Goal: Transaction & Acquisition: Subscribe to service/newsletter

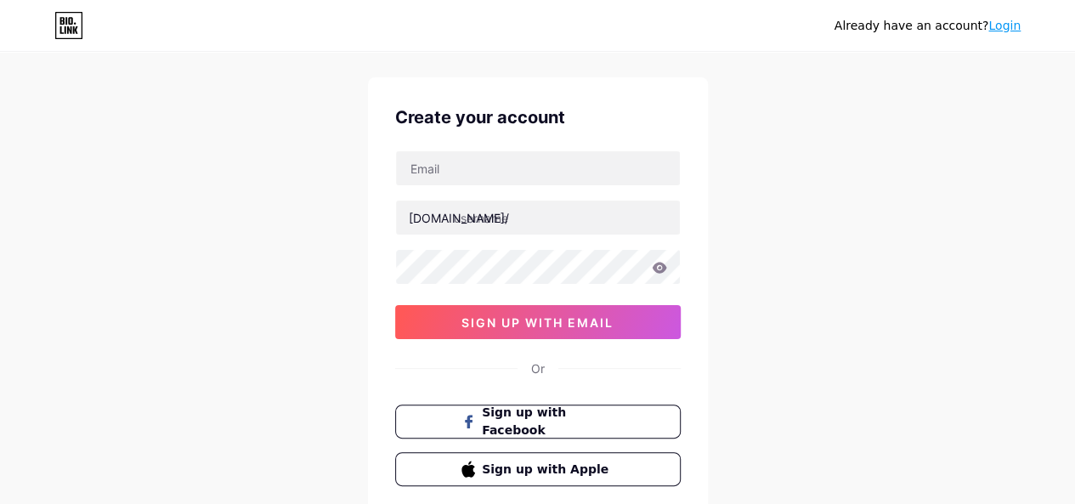
scroll to position [32, 0]
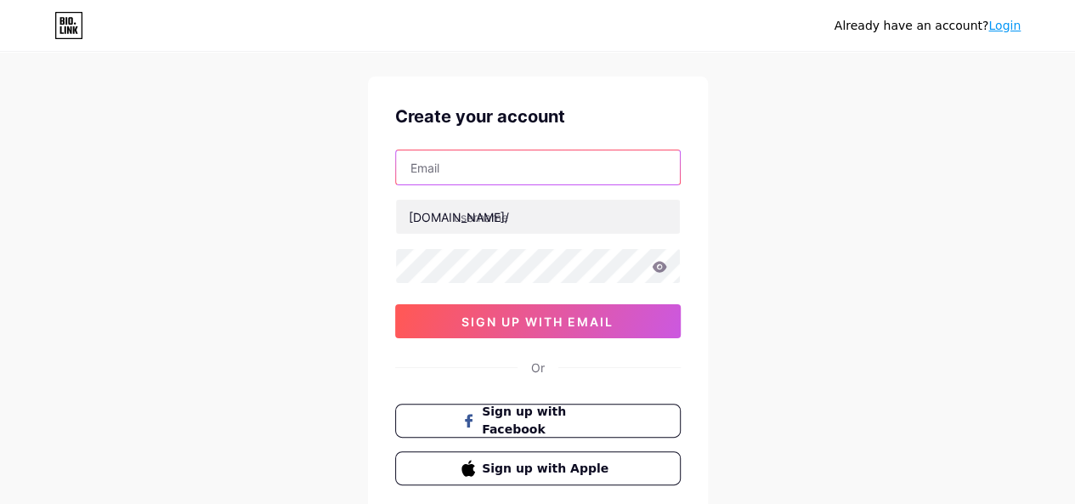
click at [448, 176] on input "text" at bounding box center [538, 167] width 284 height 34
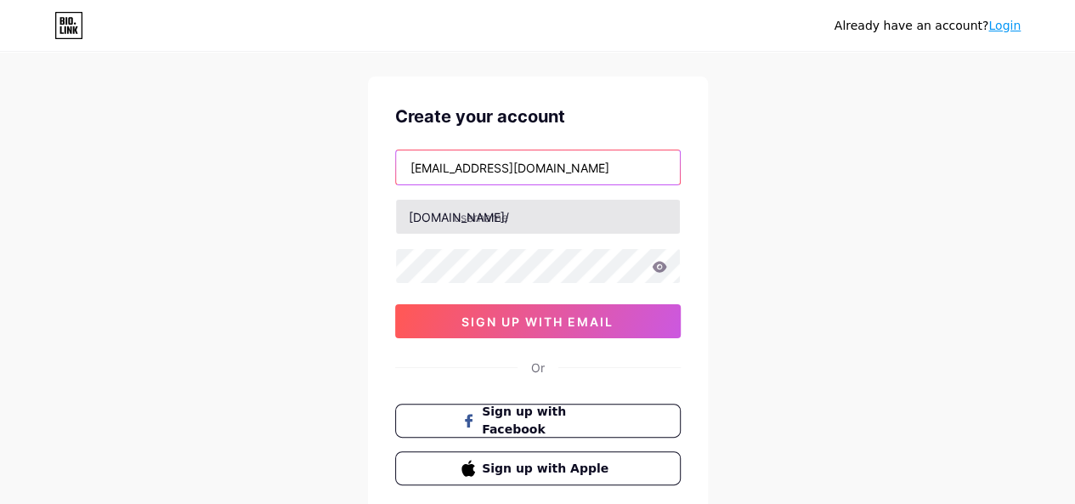
type input "[EMAIL_ADDRESS][DOMAIN_NAME]"
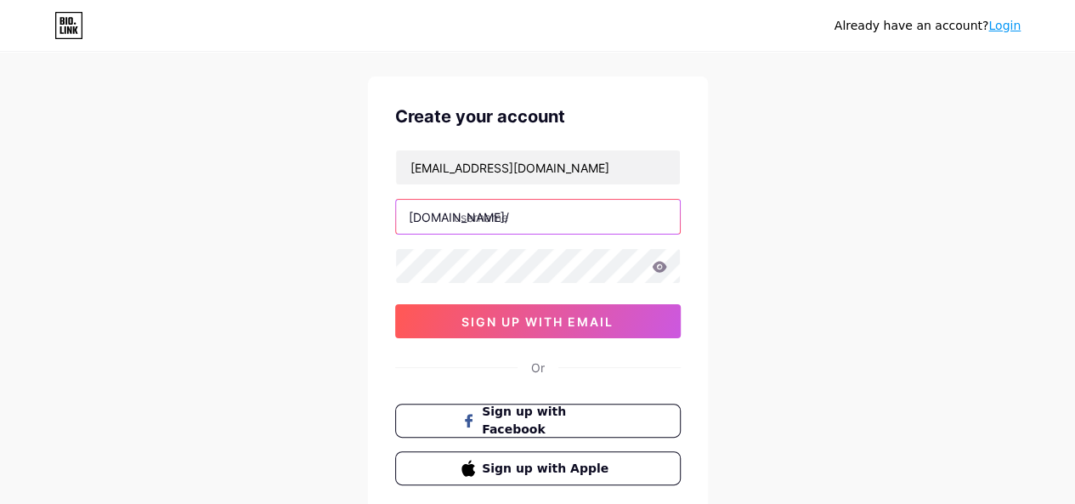
click at [484, 215] on input "text" at bounding box center [538, 217] width 284 height 34
type input "pontianakvoice"
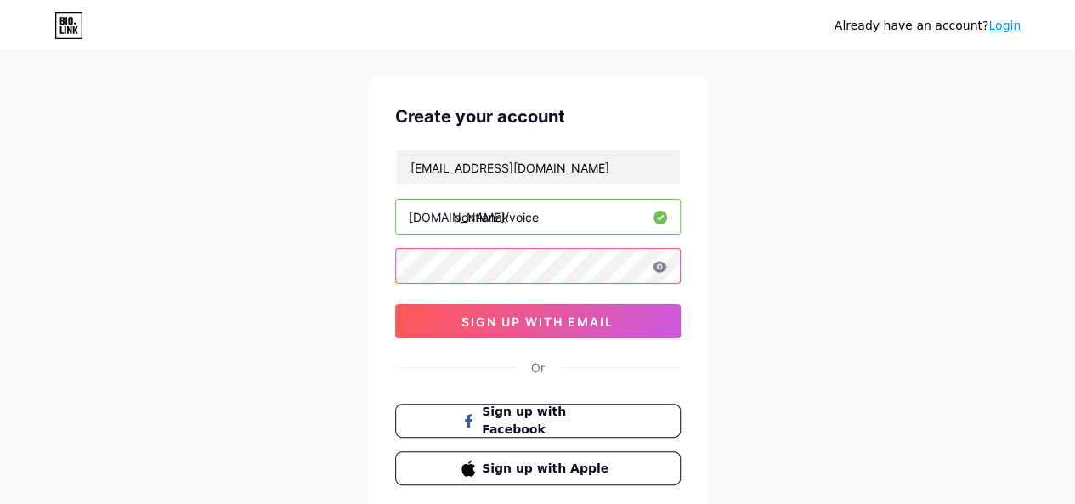
click at [379, 269] on div "Create your account [EMAIL_ADDRESS][DOMAIN_NAME] [DOMAIN_NAME]/ pontianakvoice …" at bounding box center [538, 294] width 340 height 436
click at [819, 230] on div "Already have an account? Login Create your account [EMAIL_ADDRESS][DOMAIN_NAME]…" at bounding box center [537, 293] width 1075 height 650
click at [652, 271] on icon at bounding box center [659, 267] width 15 height 12
click at [654, 268] on icon at bounding box center [658, 267] width 17 height 17
click at [657, 261] on icon at bounding box center [659, 267] width 15 height 12
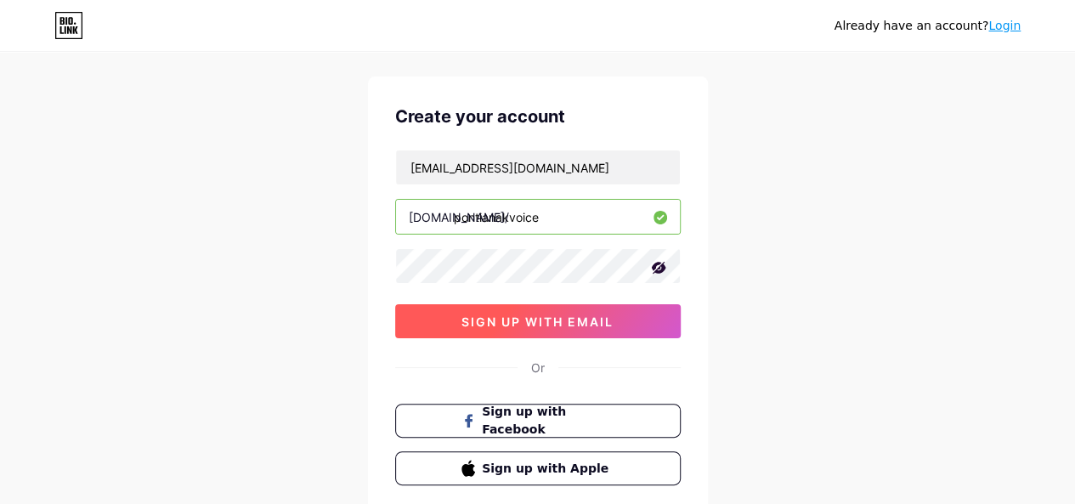
click at [540, 317] on span "sign up with email" at bounding box center [537, 321] width 152 height 14
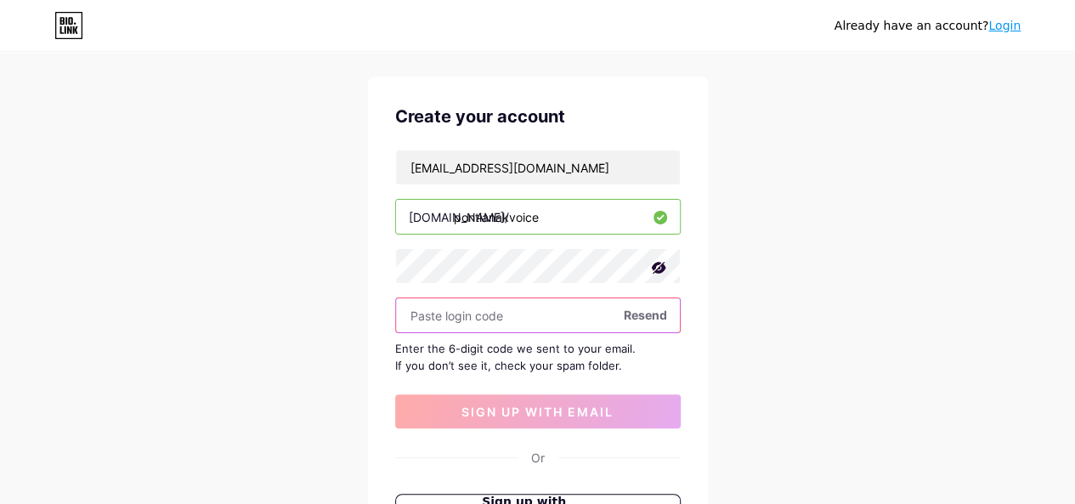
paste input "865606"
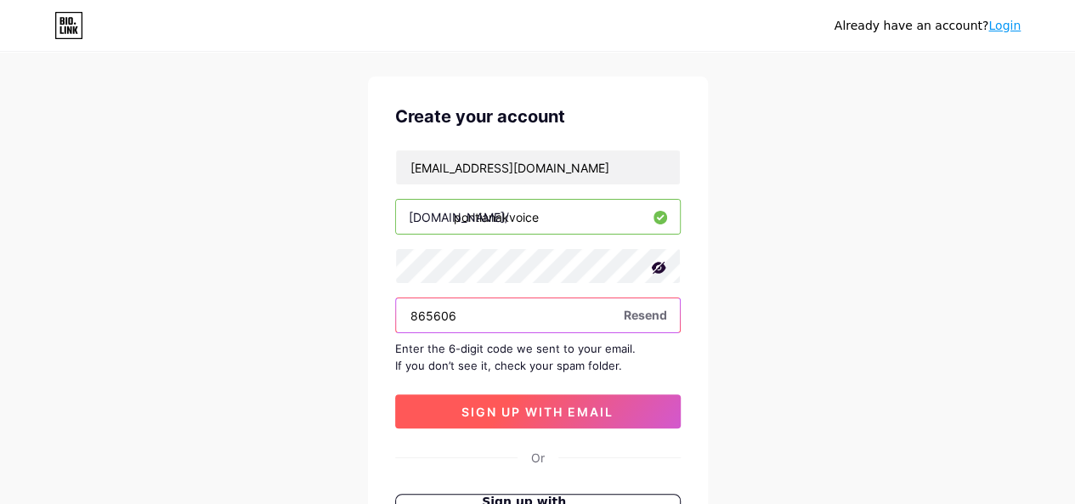
type input "865606"
click at [511, 405] on span "sign up with email" at bounding box center [537, 411] width 152 height 14
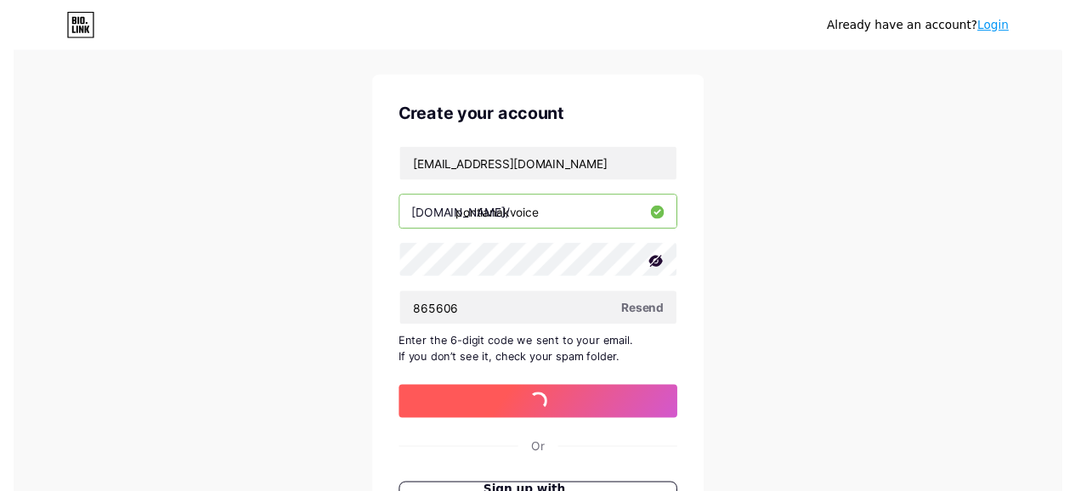
scroll to position [0, 0]
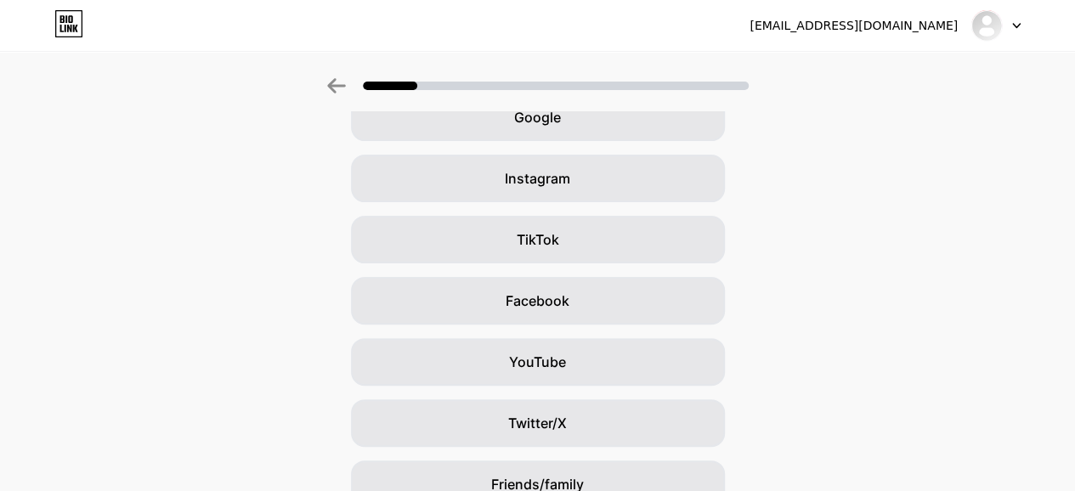
scroll to position [95, 0]
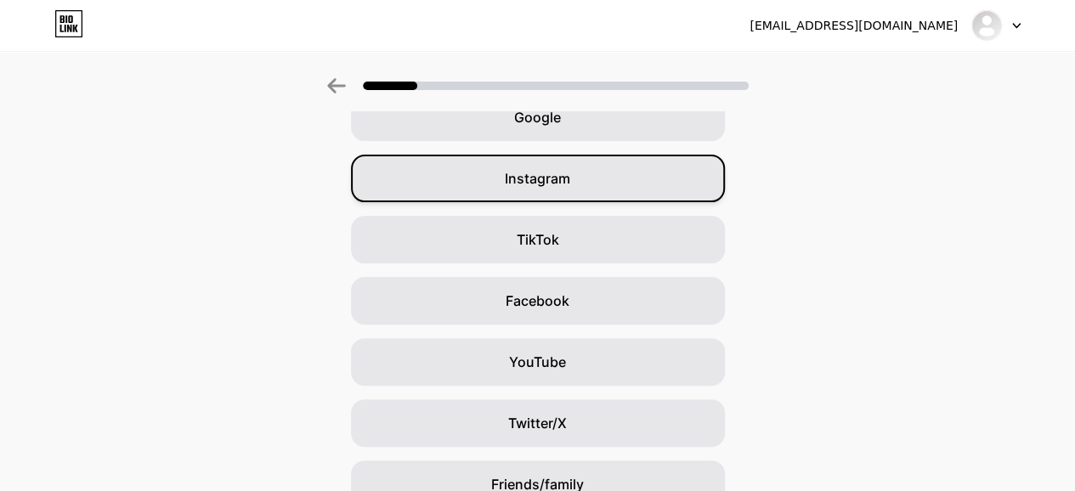
click at [561, 178] on span "Instagram" at bounding box center [537, 178] width 65 height 20
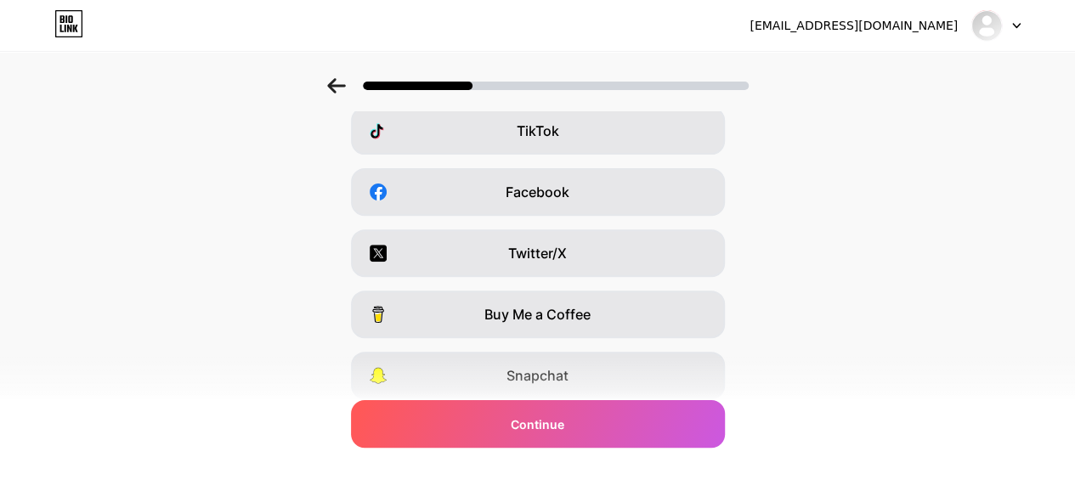
scroll to position [116, 0]
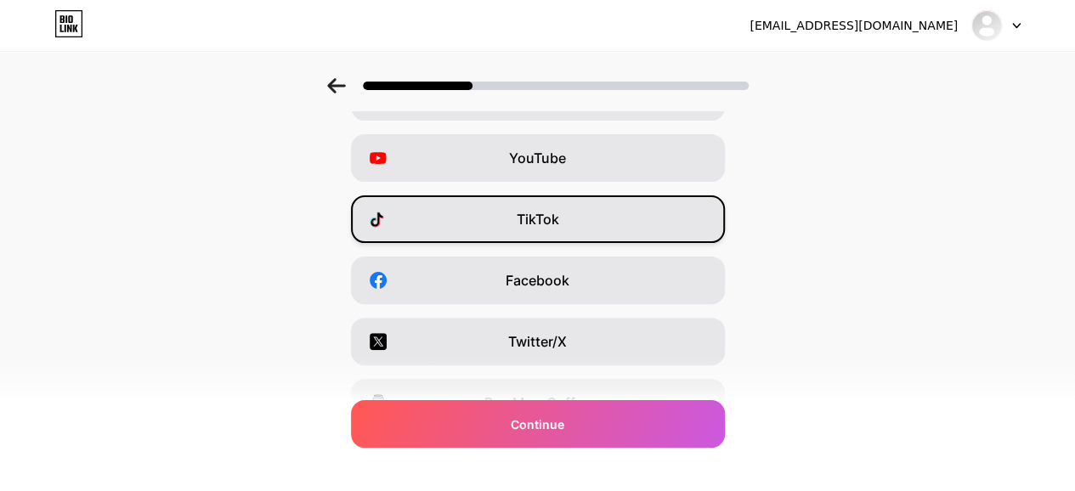
click at [459, 213] on div "TikTok" at bounding box center [538, 219] width 374 height 48
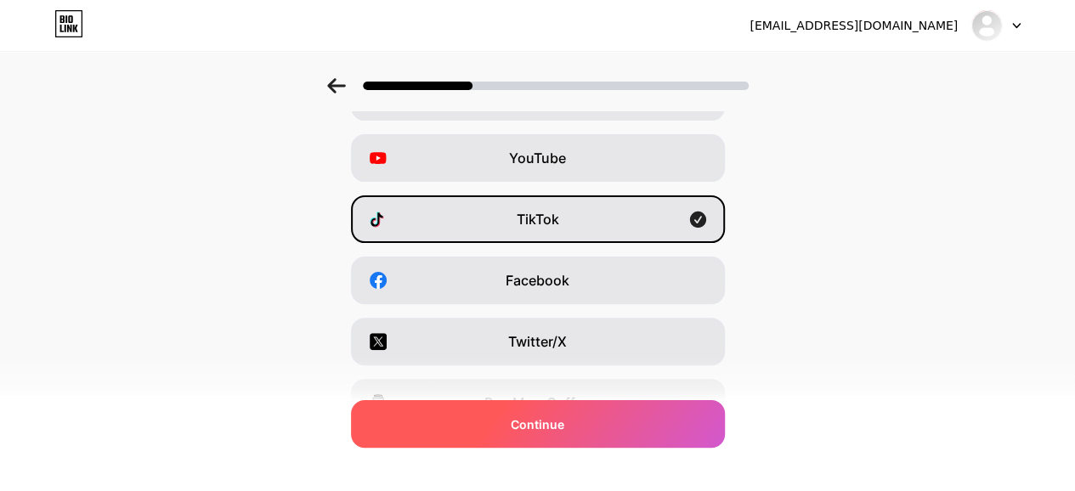
click at [509, 427] on div "Continue" at bounding box center [538, 424] width 374 height 48
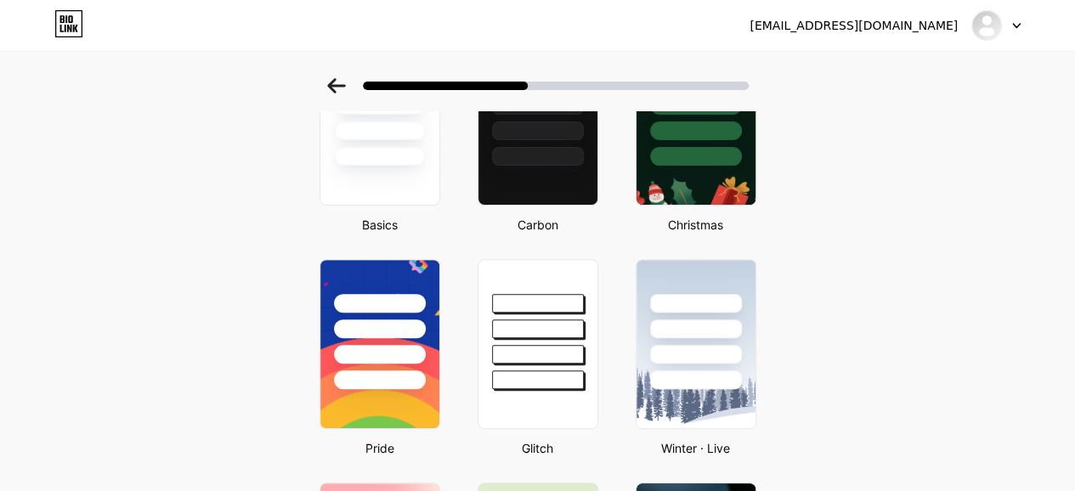
scroll to position [160, 0]
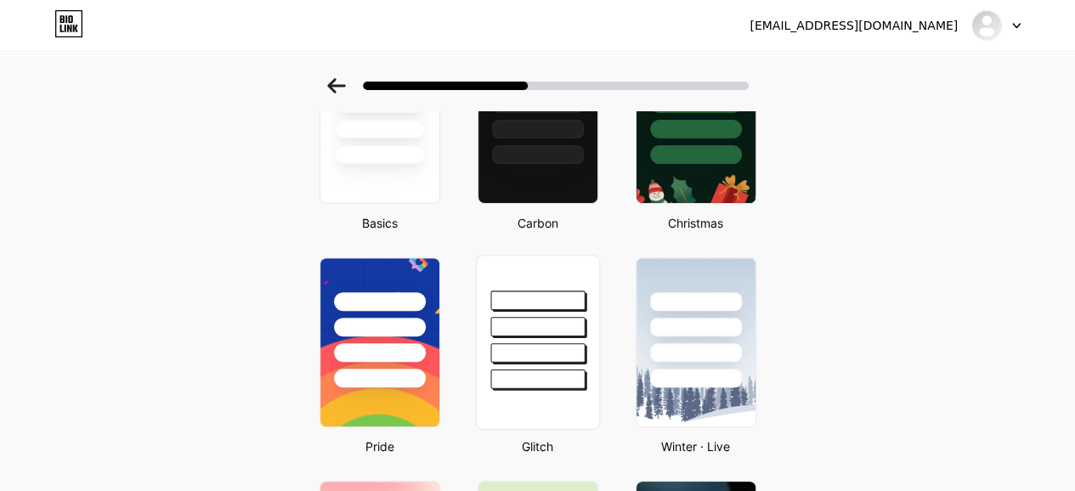
click at [553, 340] on div at bounding box center [537, 322] width 122 height 133
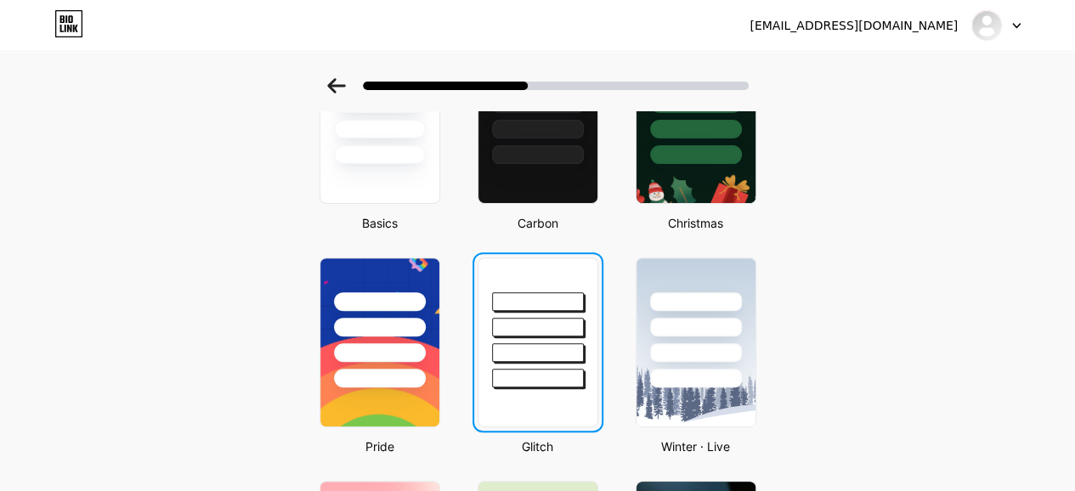
scroll to position [0, 0]
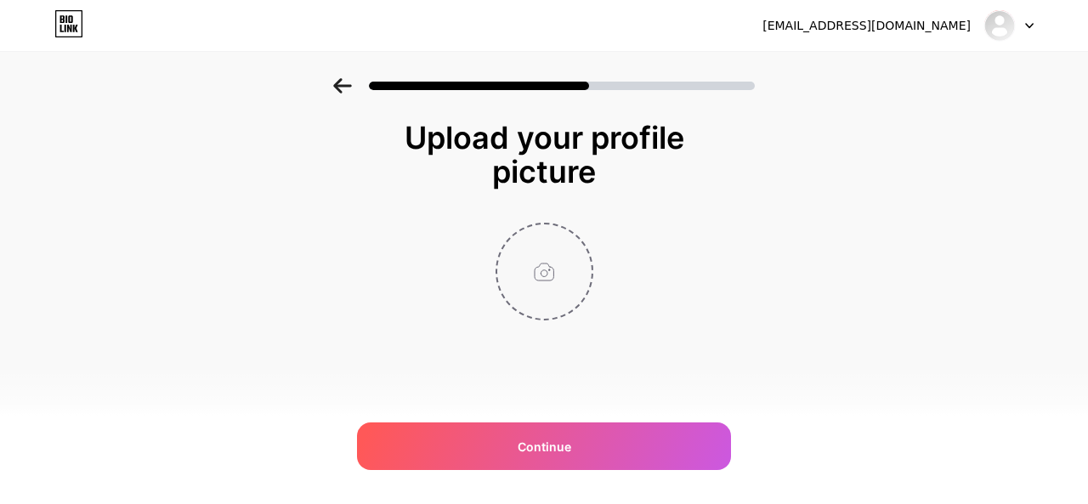
click at [568, 269] on input "file" at bounding box center [544, 271] width 94 height 94
type input "C:\fakepath\74364e6a-836d-4a9c-ba8f-ec5ea22129c8.jpg"
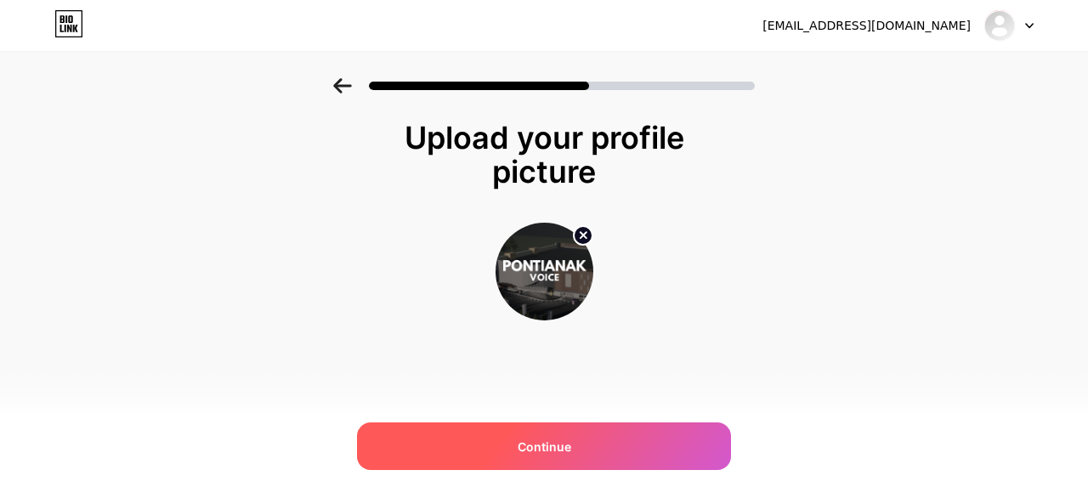
click at [536, 444] on span "Continue" at bounding box center [544, 447] width 54 height 18
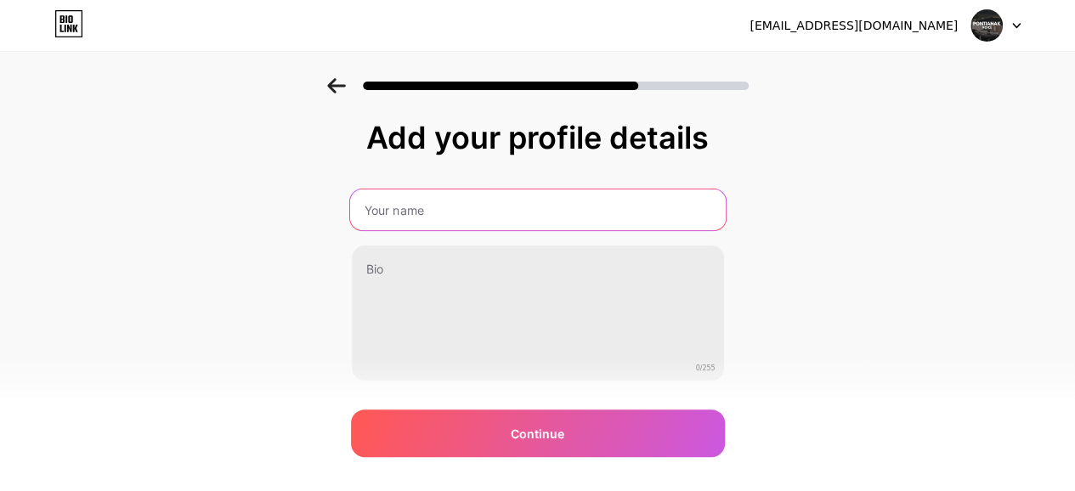
click at [552, 216] on input "text" at bounding box center [537, 209] width 376 height 41
type input "Pontianak Voice Official"
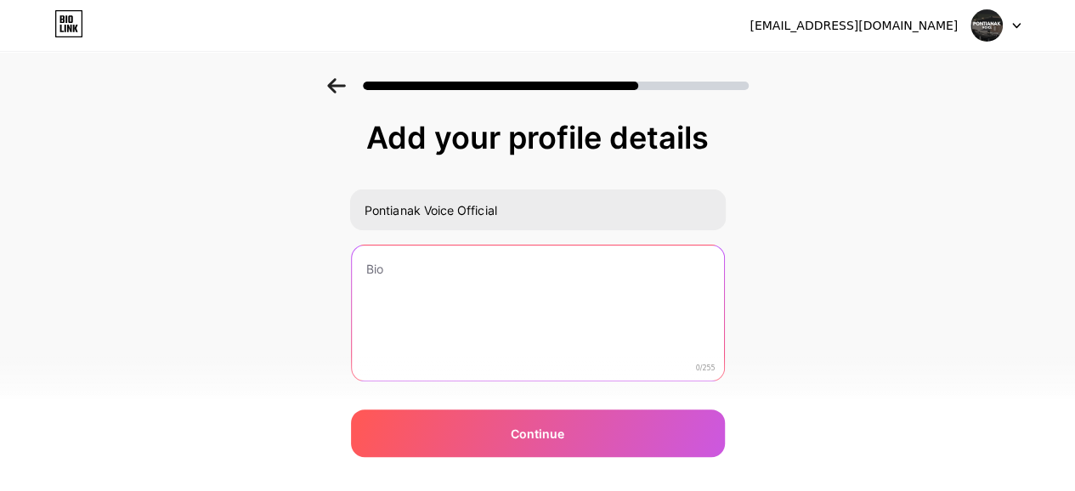
click at [503, 285] on textarea at bounding box center [538, 314] width 372 height 137
type textarea "O"
click at [531, 269] on textarea at bounding box center [537, 314] width 376 height 139
type textarea "P"
type textarea "Official Pontianak Roblox Server"
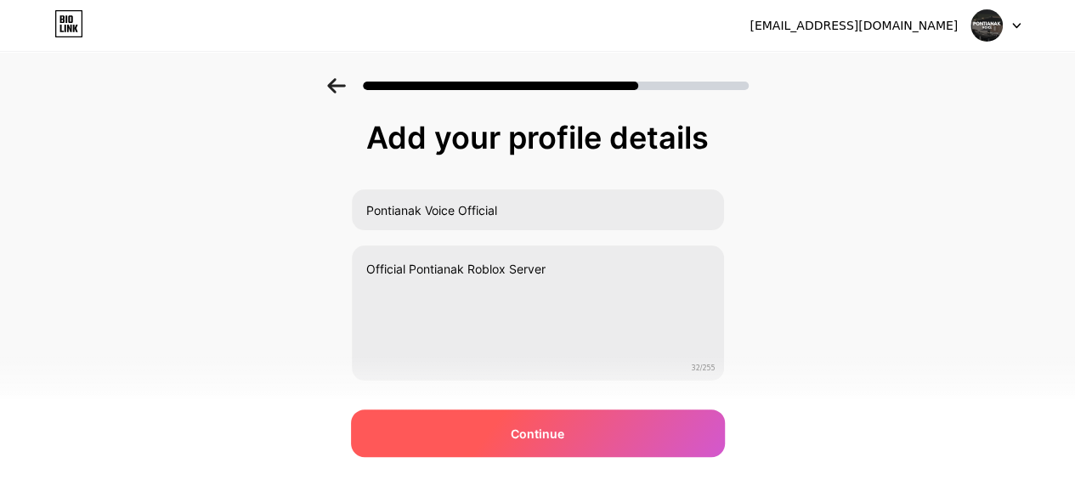
click at [520, 432] on span "Continue" at bounding box center [538, 434] width 54 height 18
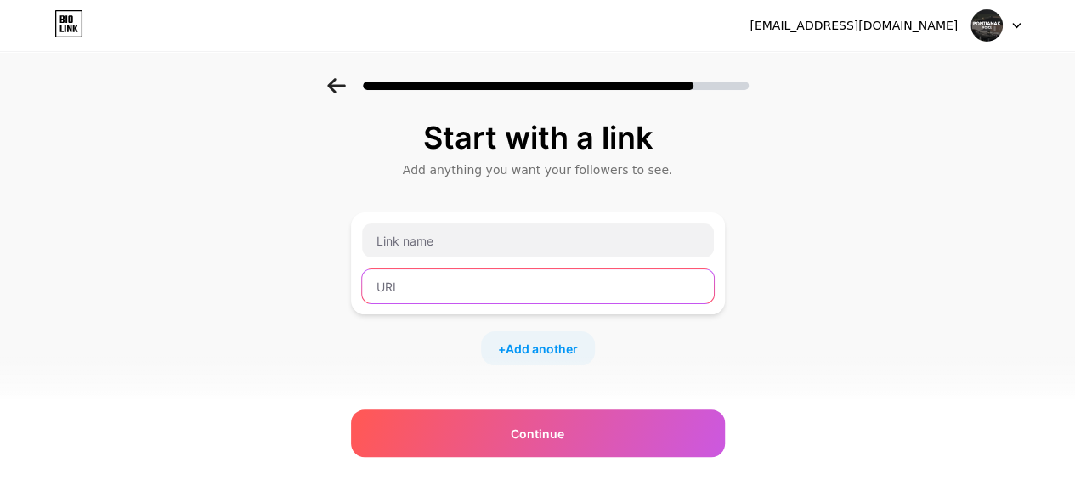
click at [429, 281] on input "text" at bounding box center [538, 286] width 352 height 34
paste input "[URL][DOMAIN_NAME]"
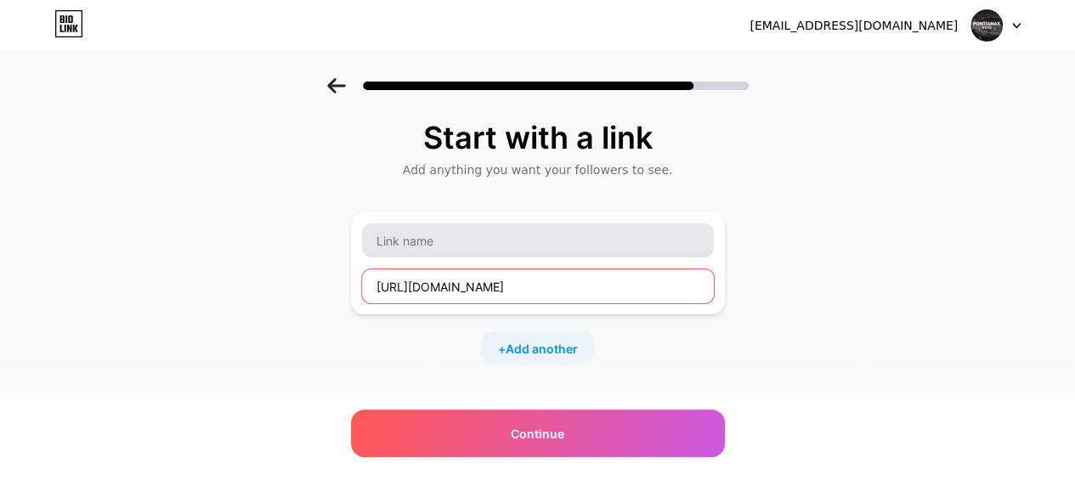
type input "[URL][DOMAIN_NAME]"
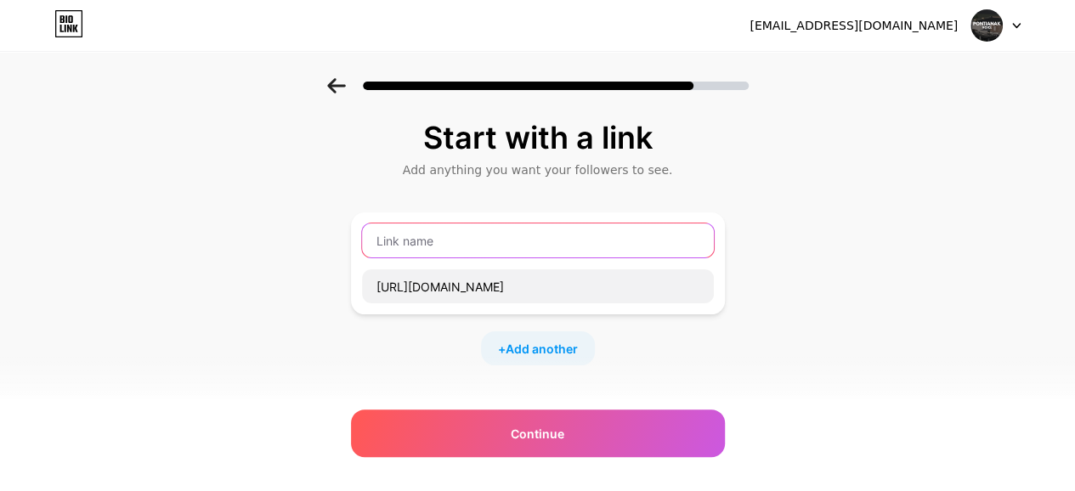
click at [413, 244] on input "text" at bounding box center [538, 240] width 352 height 34
type input "Discord"
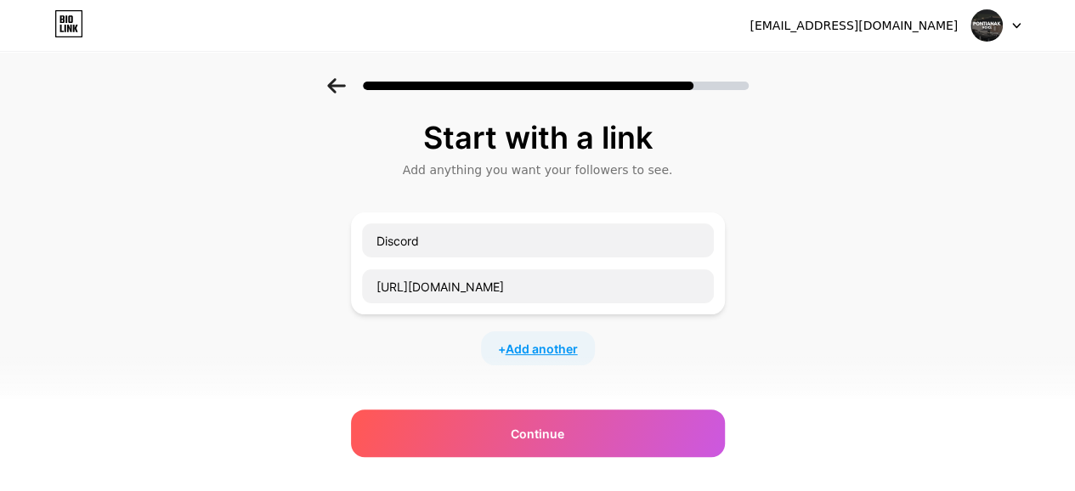
click at [535, 344] on span "Add another" at bounding box center [542, 349] width 72 height 18
click at [530, 357] on input "text" at bounding box center [538, 359] width 352 height 34
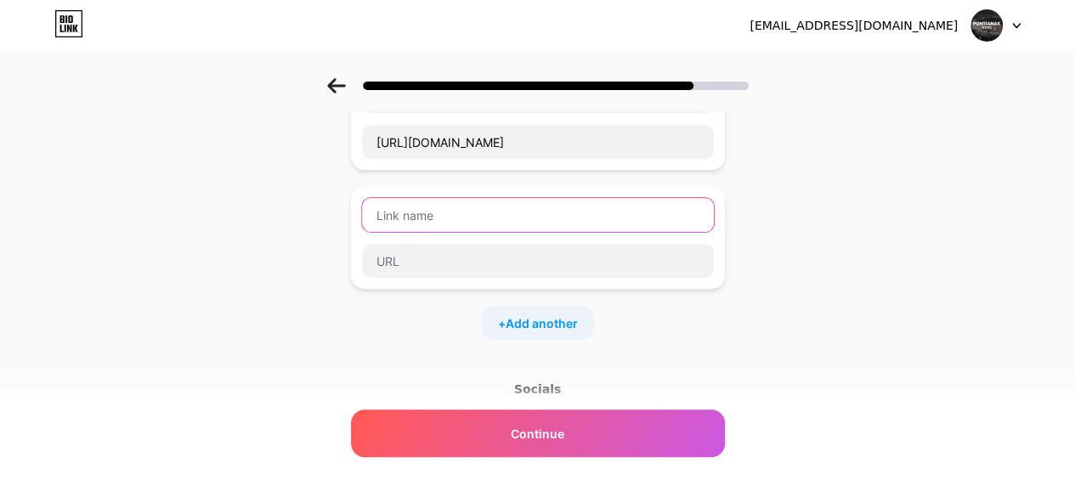
scroll to position [148, 0]
type input "Sociabuzz"
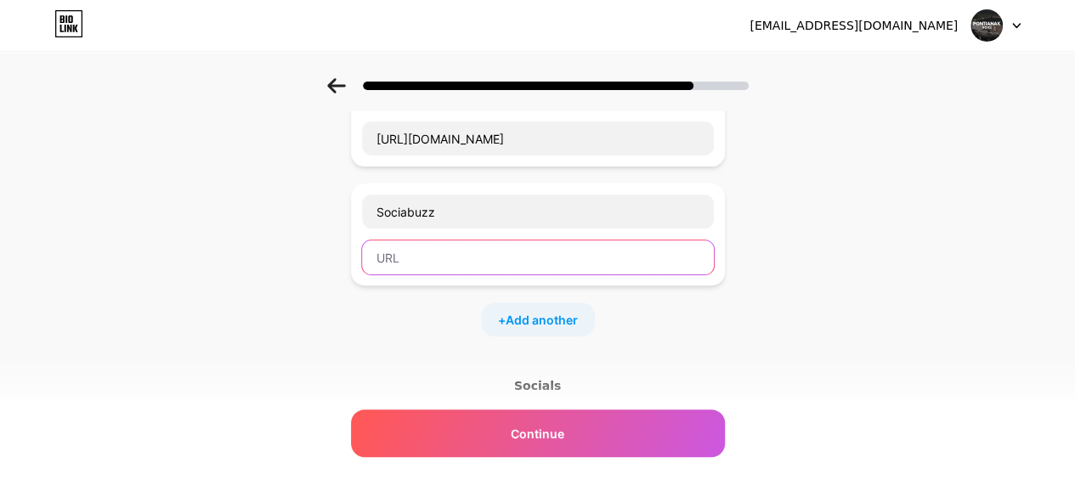
paste input "[URL][DOMAIN_NAME]"
click at [387, 259] on input "[URL][DOMAIN_NAME]" at bounding box center [538, 257] width 352 height 34
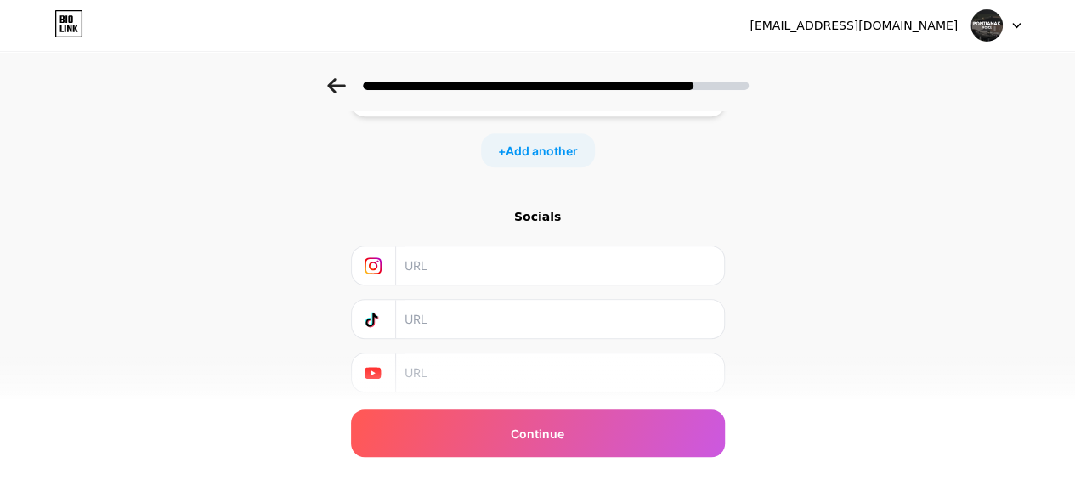
scroll to position [323, 0]
type input "[URL][DOMAIN_NAME]"
paste input "[URL][DOMAIN_NAME]"
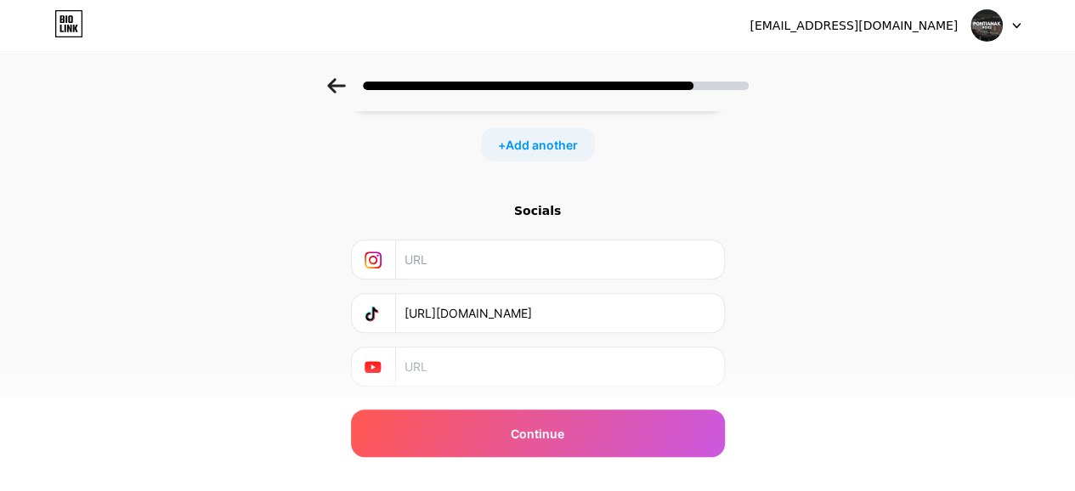
scroll to position [367, 0]
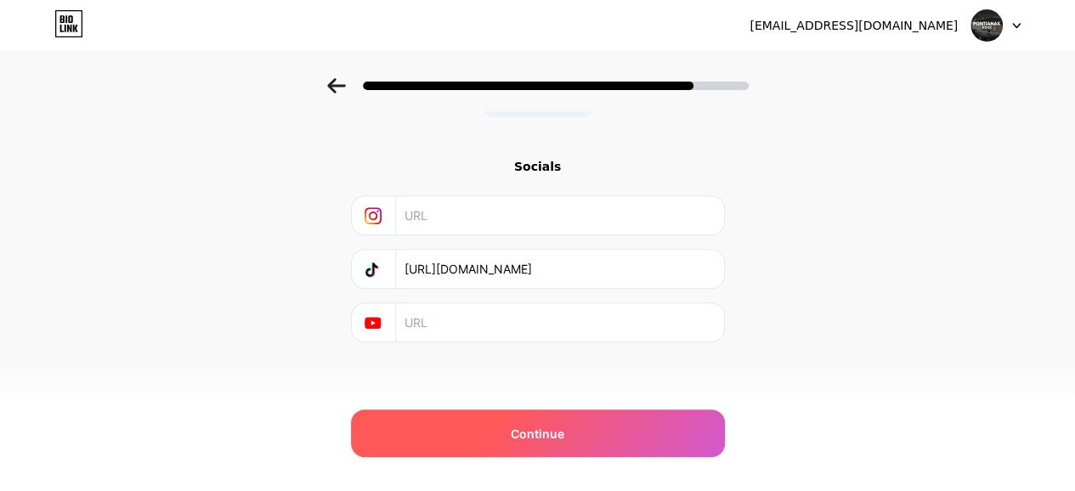
type input "[URL][DOMAIN_NAME]"
click at [636, 444] on div "Continue" at bounding box center [538, 434] width 374 height 48
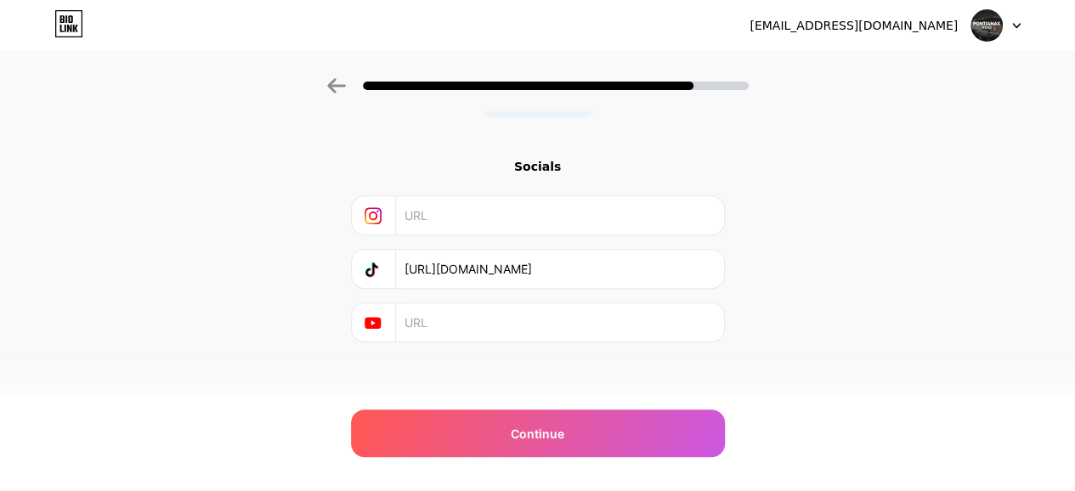
drag, startPoint x: 1066, startPoint y: 325, endPoint x: 1087, endPoint y: 310, distance: 26.2
click at [1074, 310] on html "[EMAIL_ADDRESS][DOMAIN_NAME] Logout Link Copied Start with a link Add anything …" at bounding box center [537, 64] width 1075 height 862
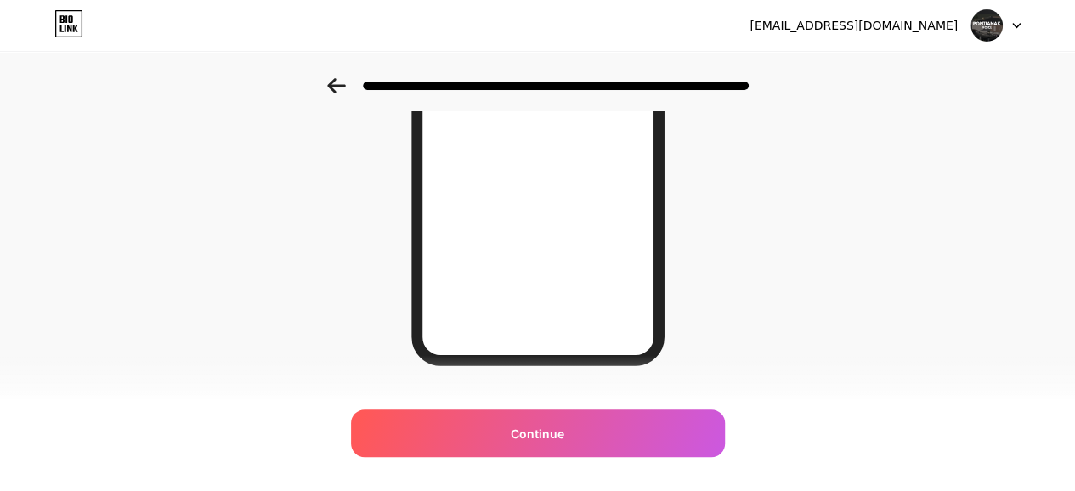
scroll to position [363, 0]
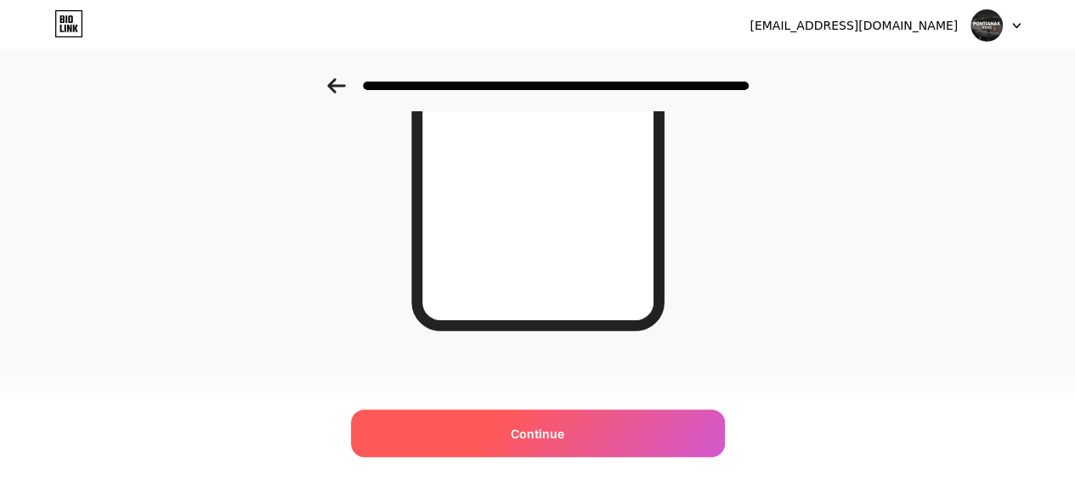
click at [538, 422] on div "Continue" at bounding box center [538, 434] width 374 height 48
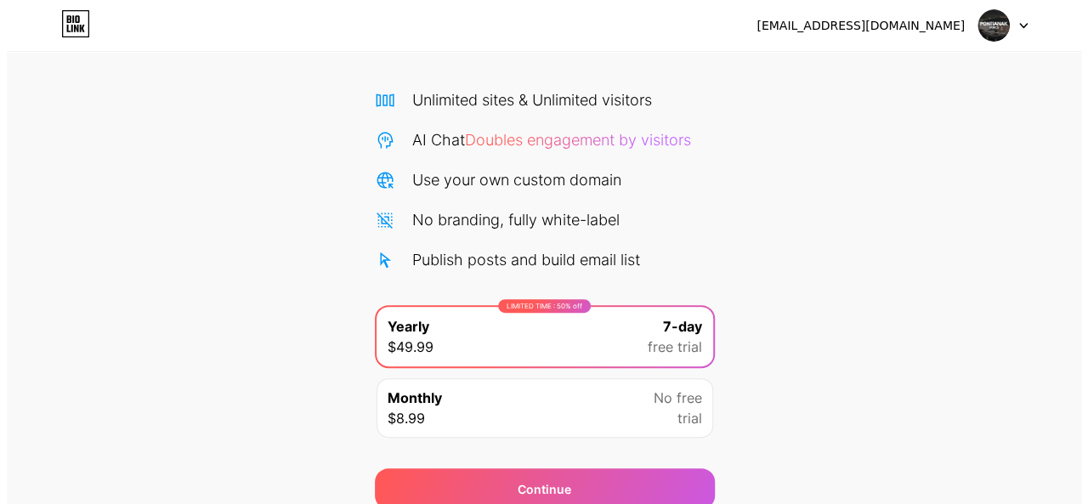
scroll to position [178, 0]
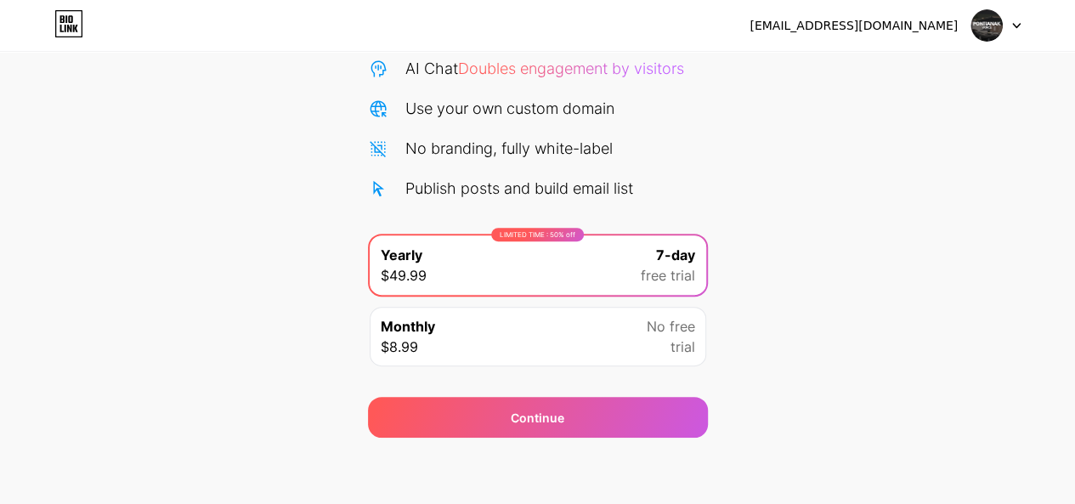
click at [484, 326] on div "Monthly $8.99 No free trial" at bounding box center [538, 336] width 336 height 59
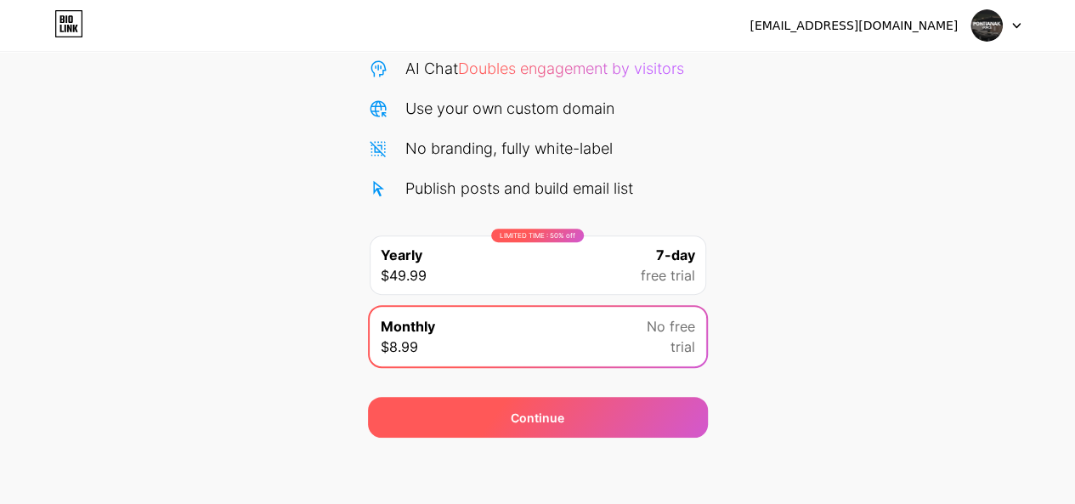
click at [484, 425] on div "Continue" at bounding box center [538, 417] width 340 height 41
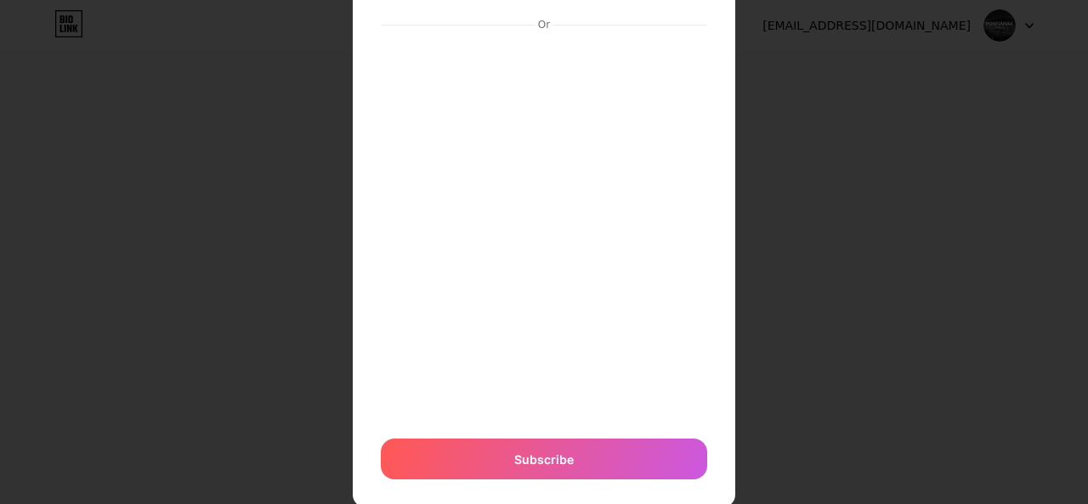
scroll to position [149, 0]
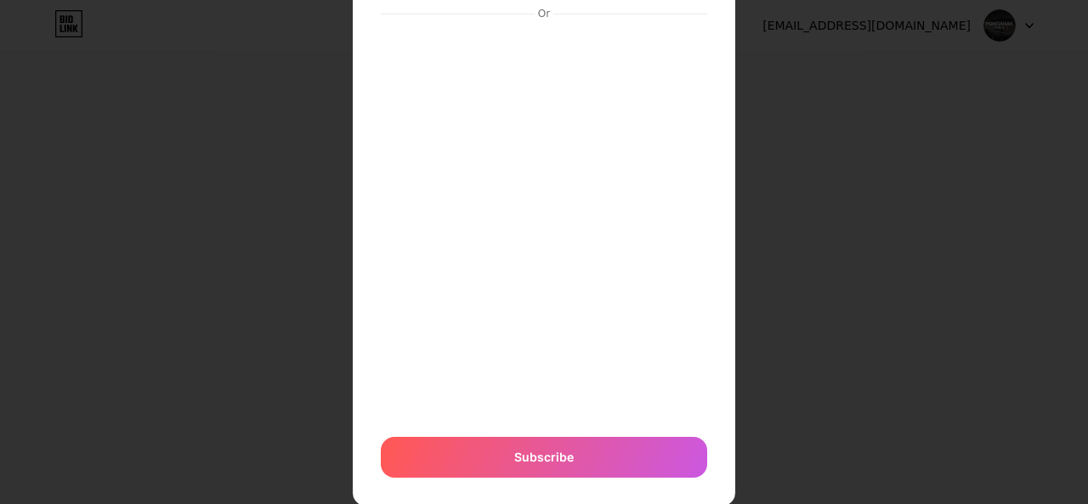
click at [708, 269] on div "$8.99 per month Or Subscribe" at bounding box center [544, 197] width 382 height 617
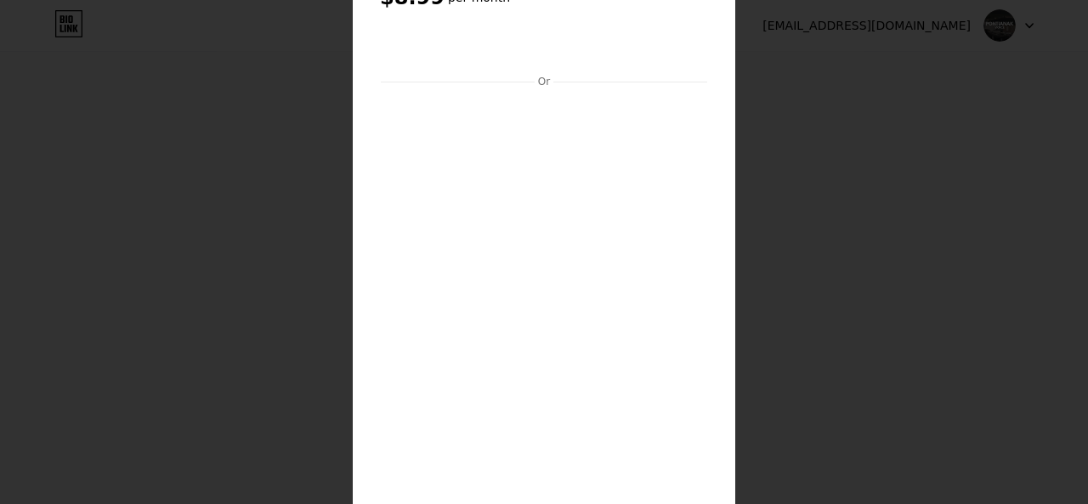
scroll to position [47, 0]
